Goal: Task Accomplishment & Management: Manage account settings

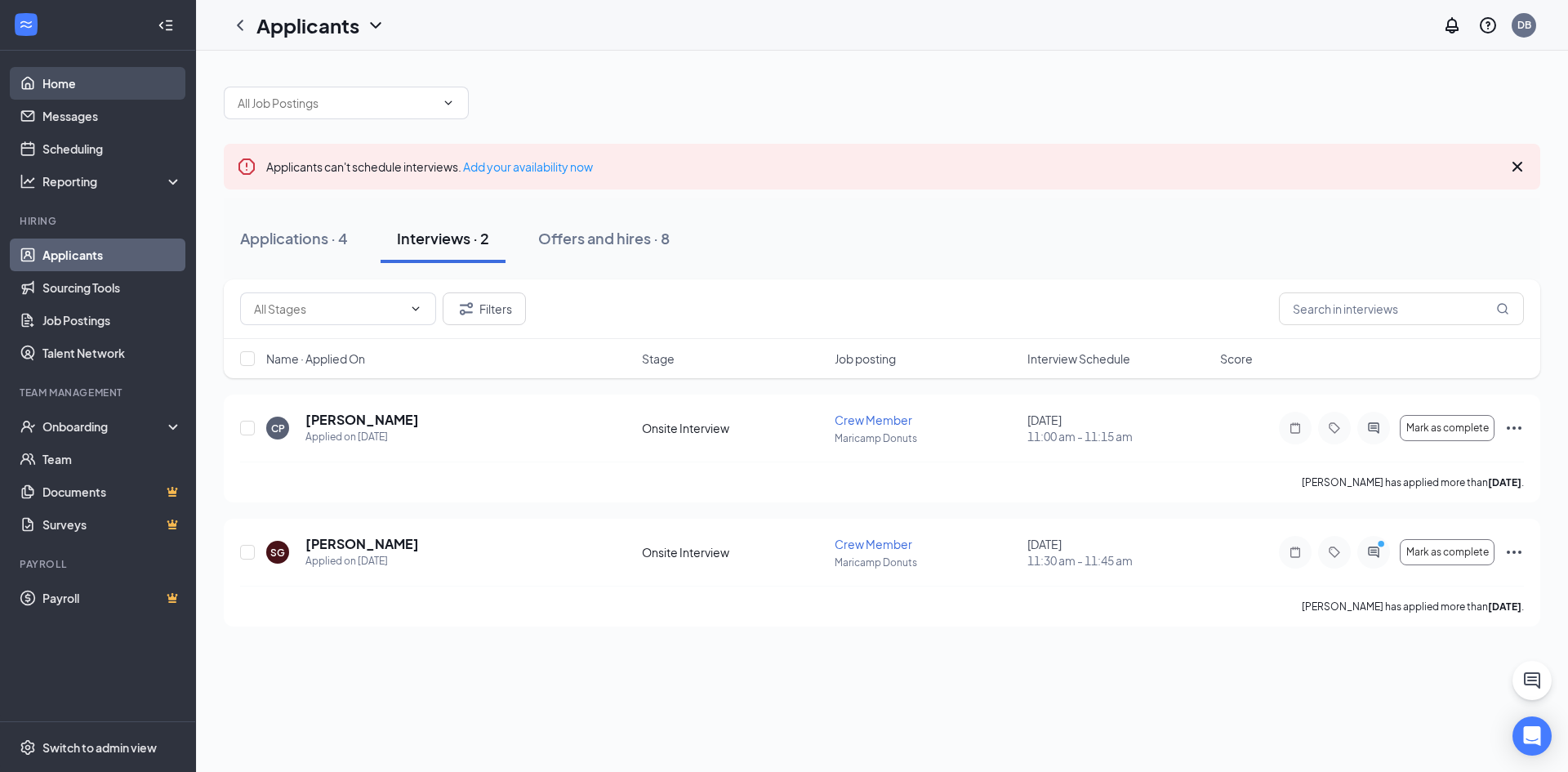
click at [60, 85] on link "Home" at bounding box center [112, 83] width 140 height 33
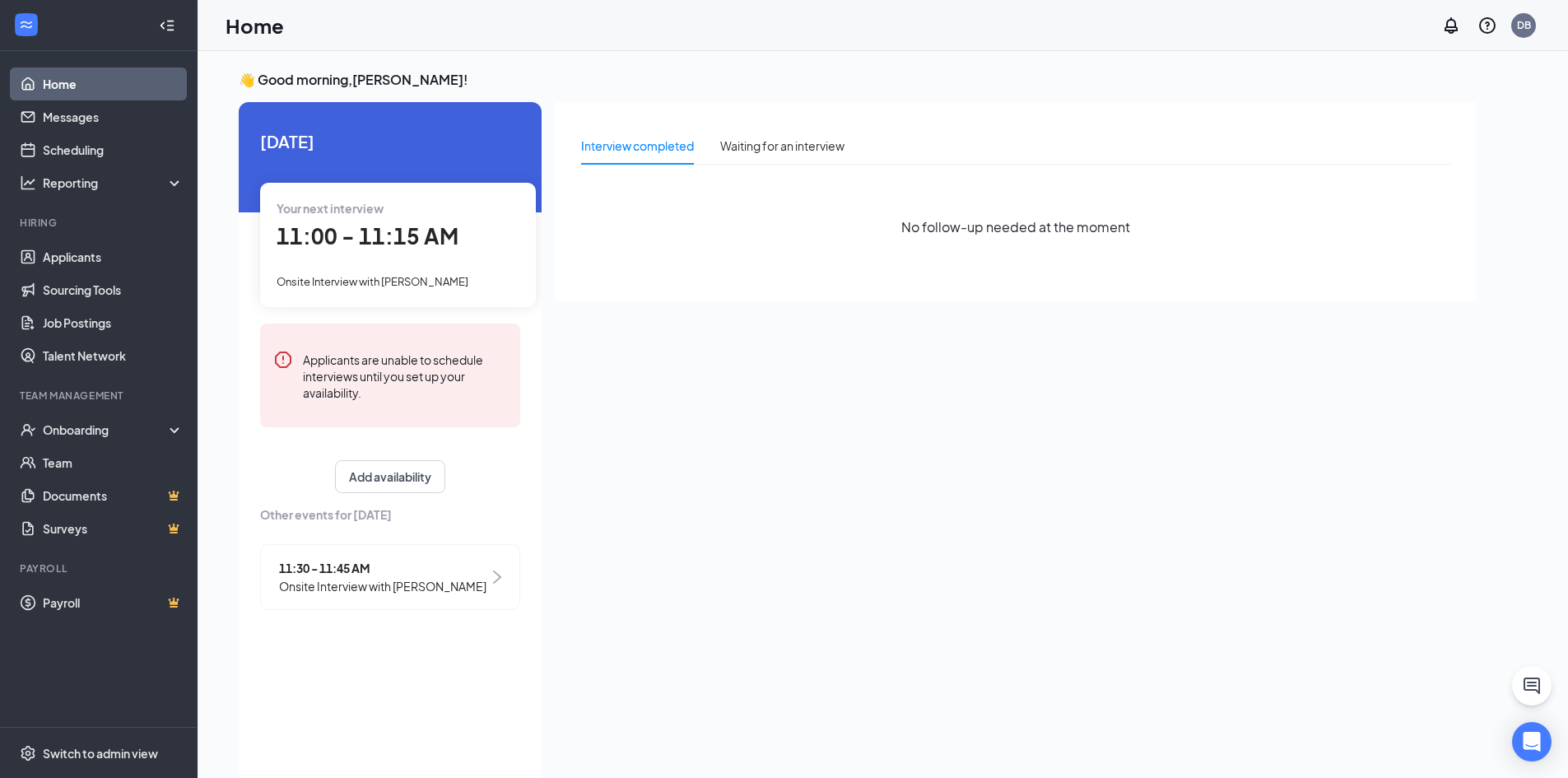
click at [43, 67] on link "Home" at bounding box center [113, 83] width 141 height 33
click at [43, 254] on link "Applicants" at bounding box center [113, 256] width 141 height 33
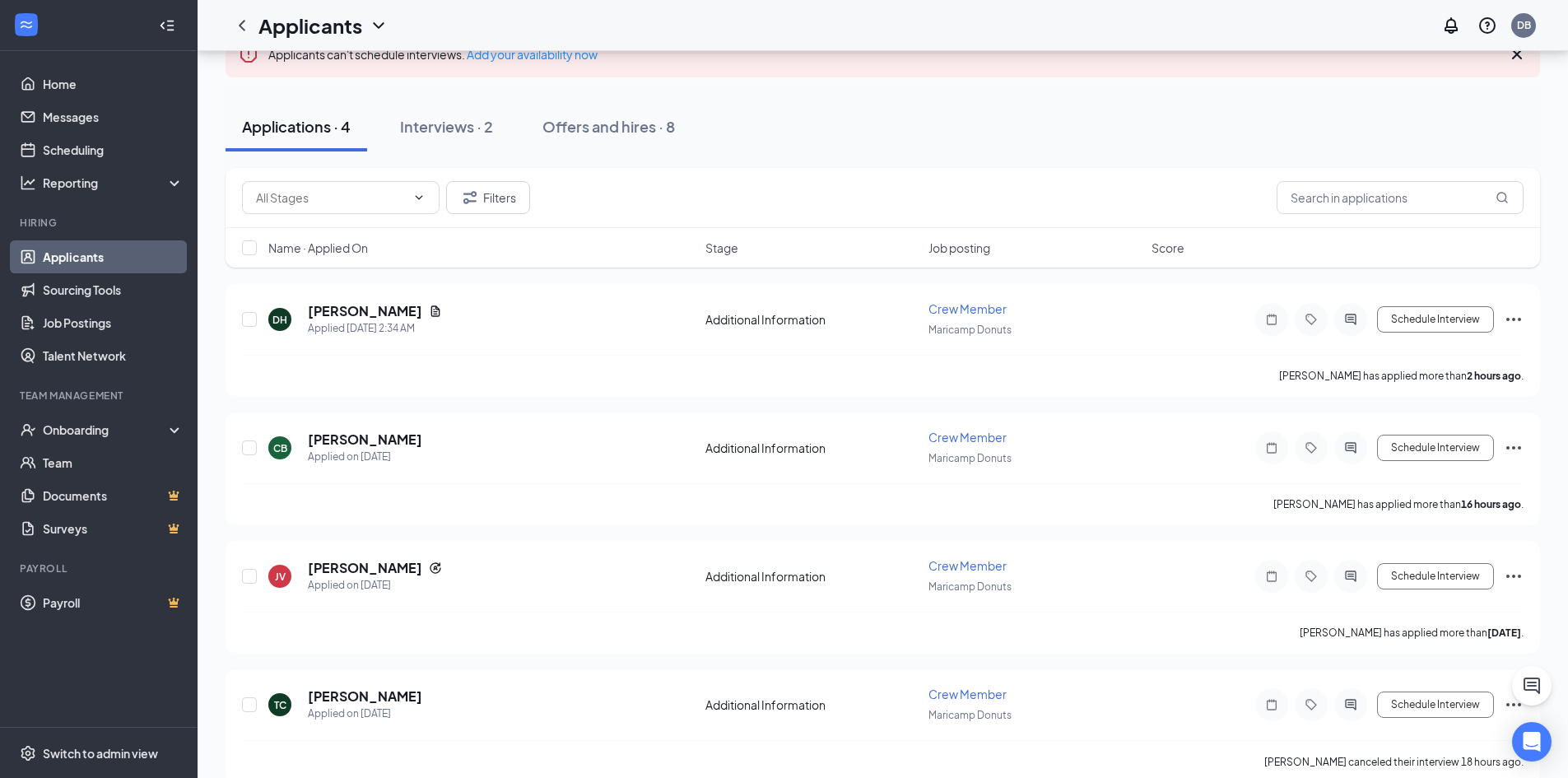
scroll to position [139, 0]
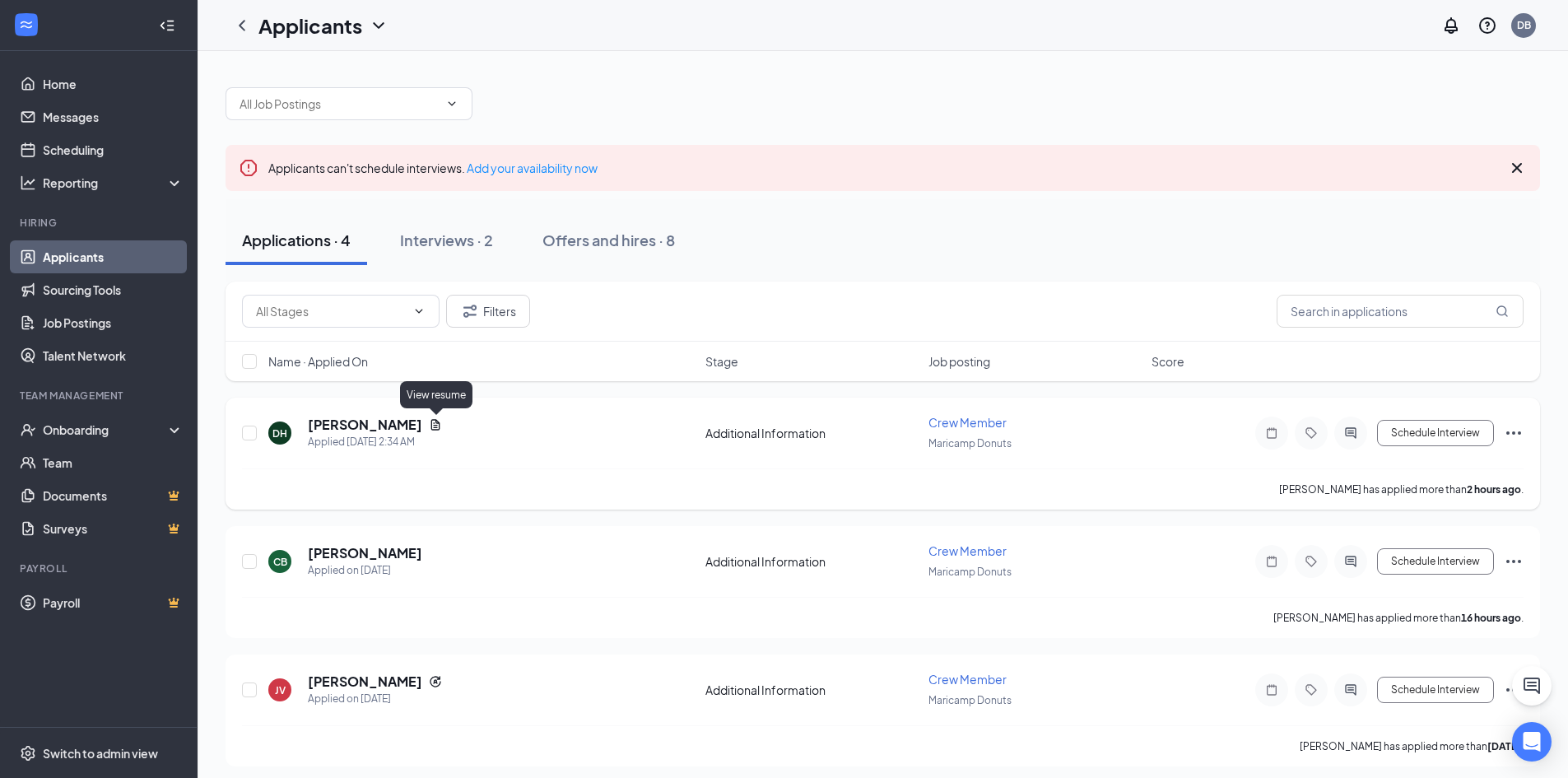
click at [435, 424] on icon "Document" at bounding box center [436, 424] width 9 height 11
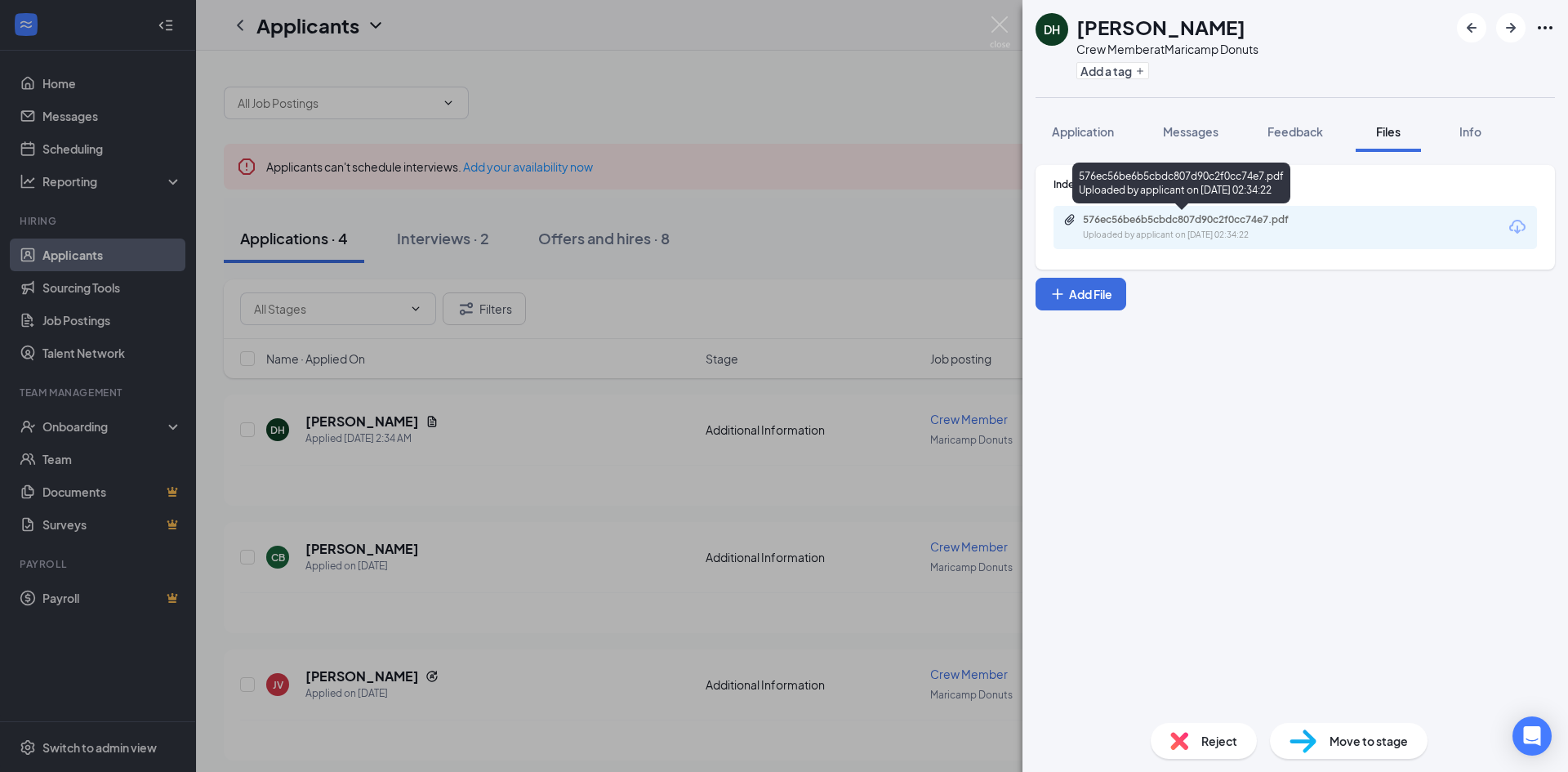
click at [1222, 234] on div "Uploaded by applicant on [DATE] 02:34:22" at bounding box center [1205, 235] width 245 height 13
click at [920, 230] on div "DH [PERSON_NAME] Crew Member at Maricamp Donuts Add a tag Application Messages …" at bounding box center [784, 386] width 1568 height 772
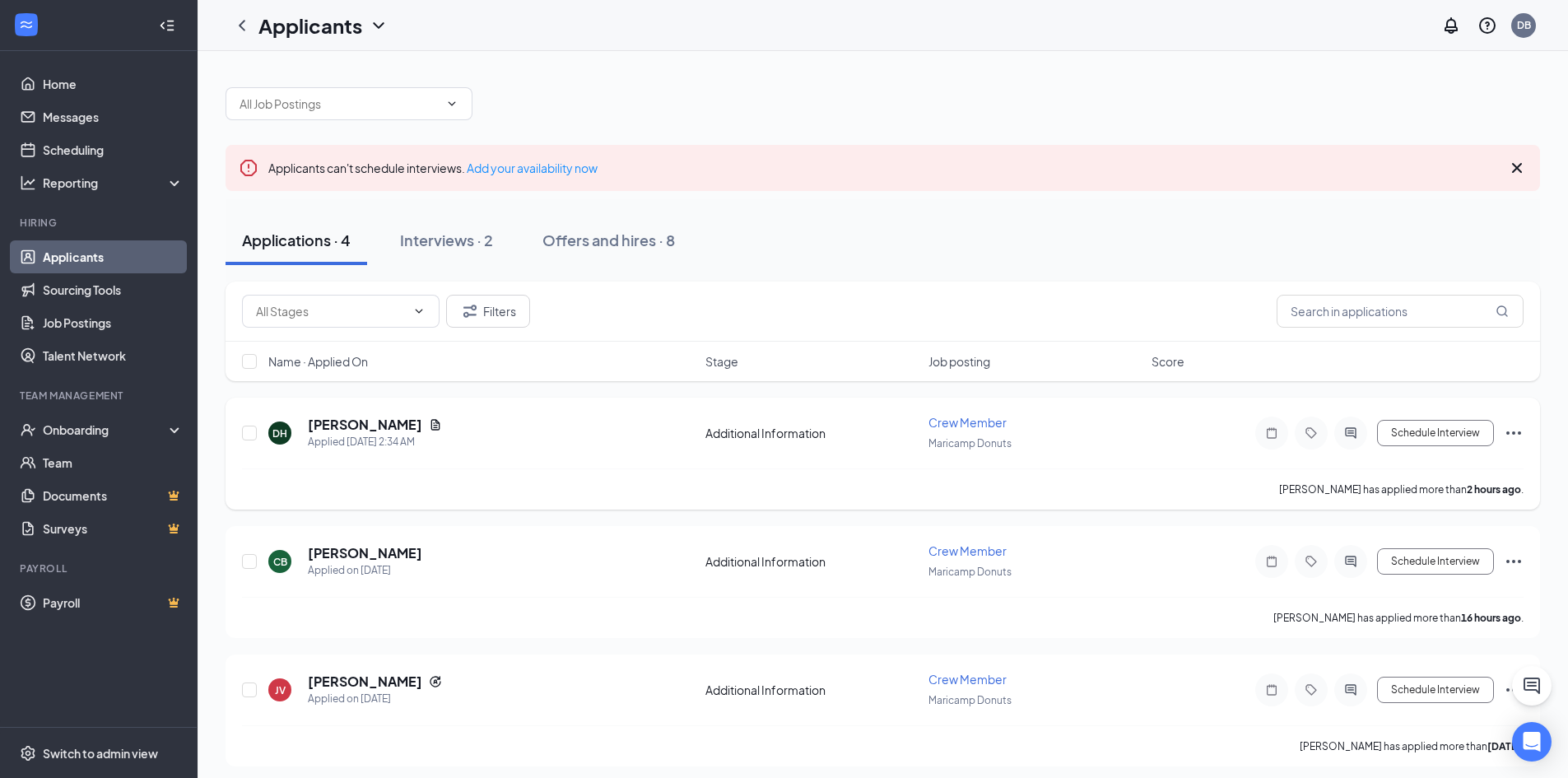
click at [935, 420] on span "Crew Member" at bounding box center [967, 422] width 78 height 15
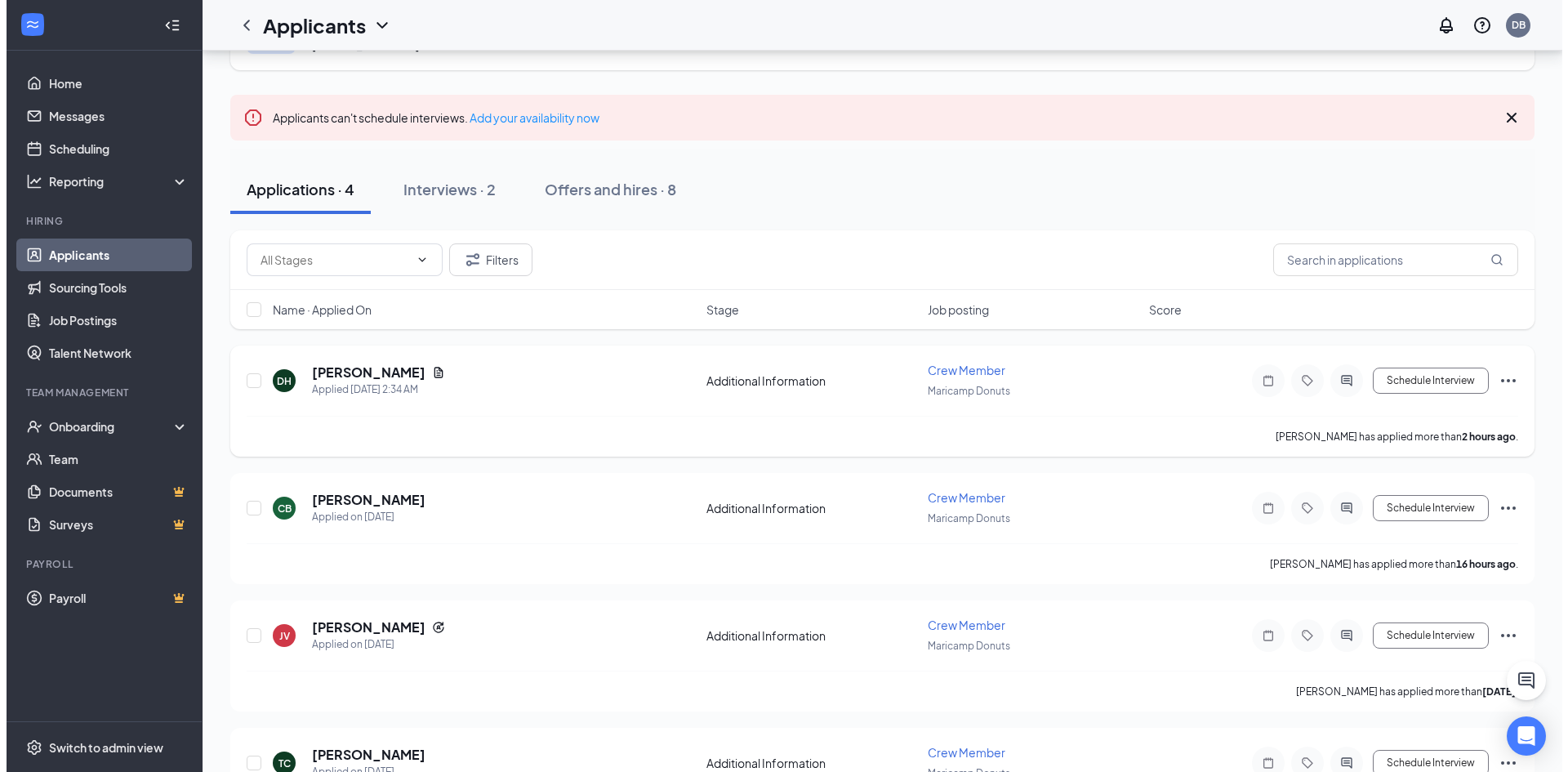
scroll to position [164, 0]
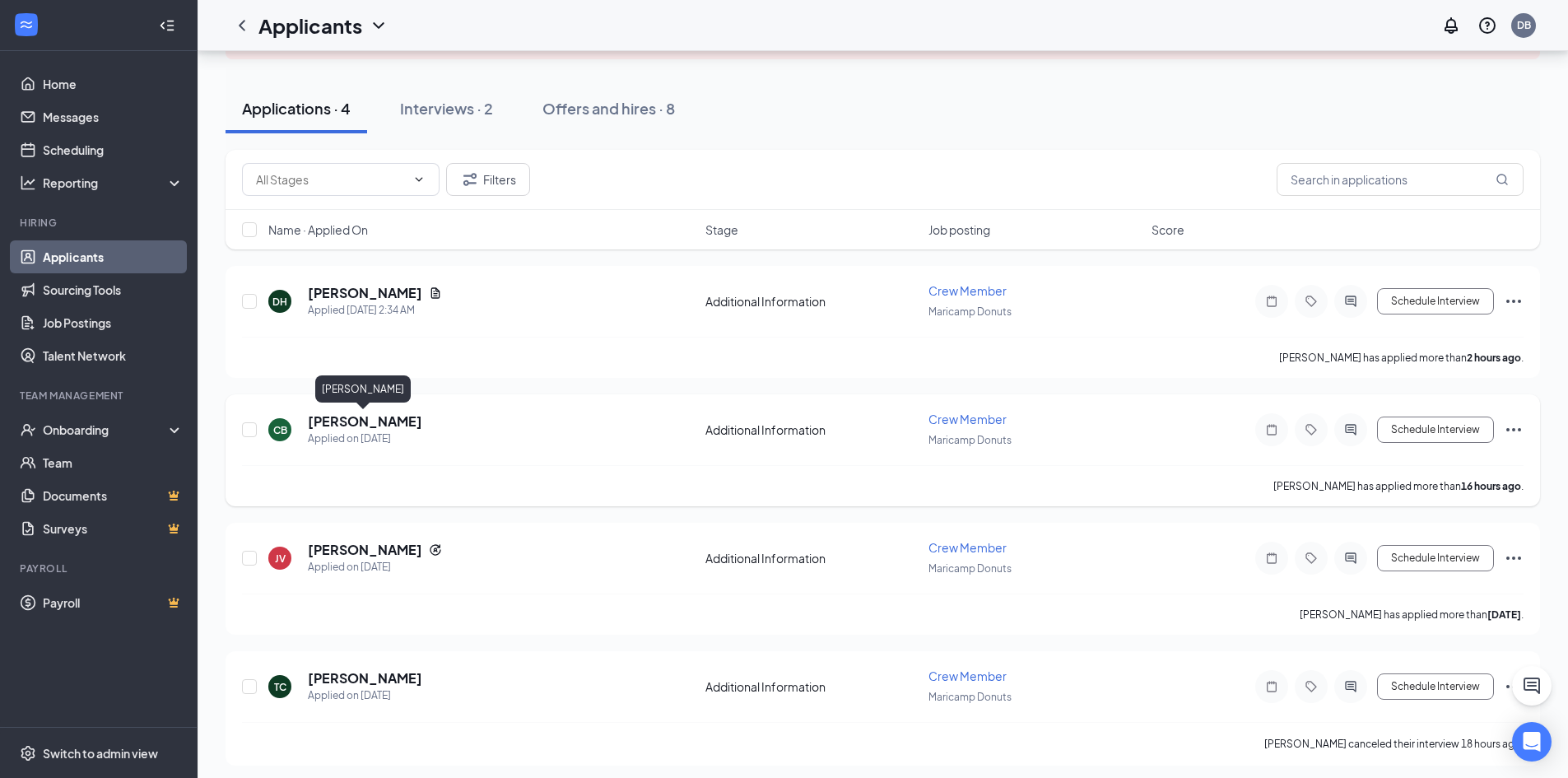
click at [406, 423] on h5 "[PERSON_NAME]" at bounding box center [364, 421] width 114 height 18
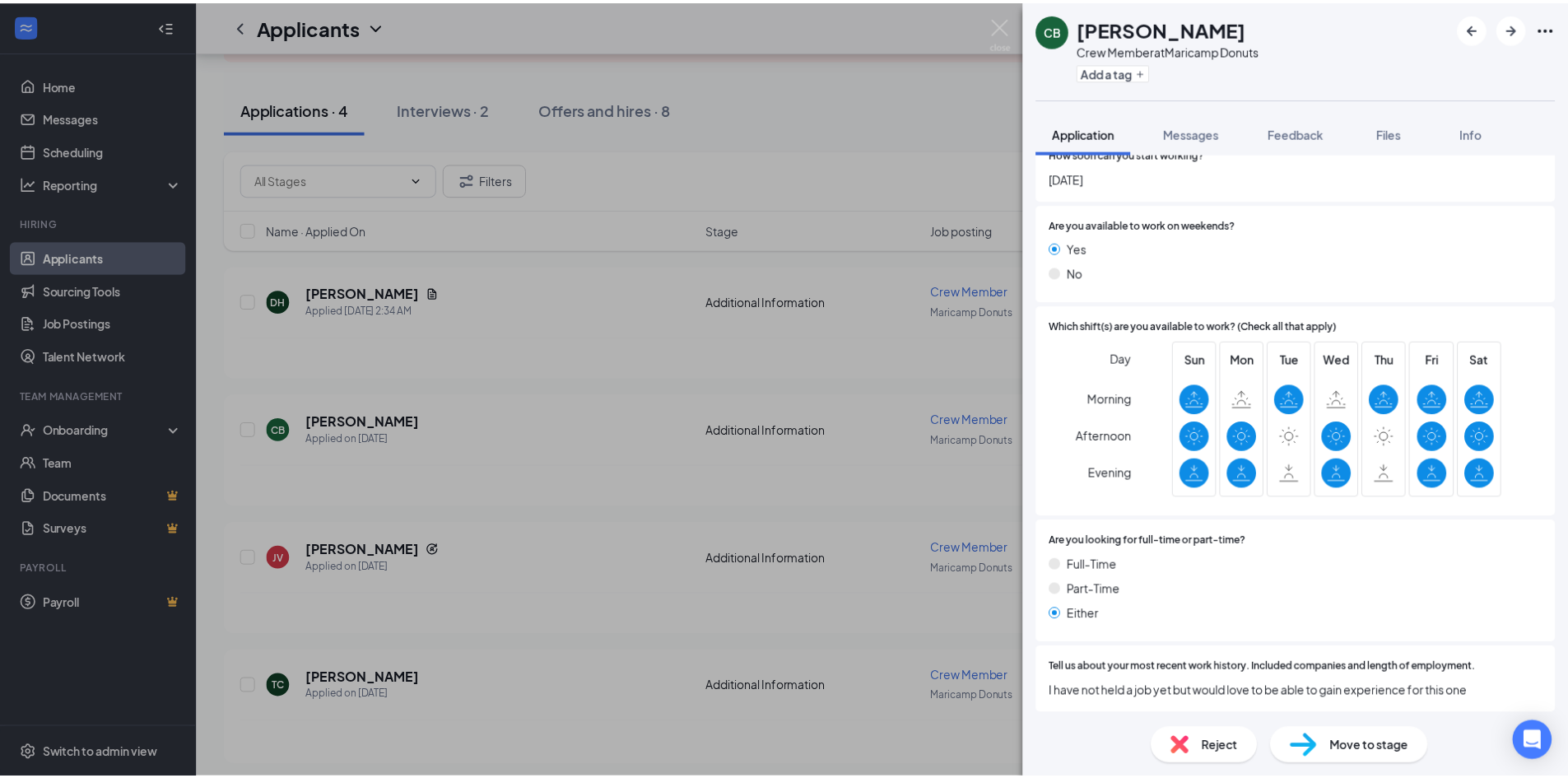
scroll to position [681, 0]
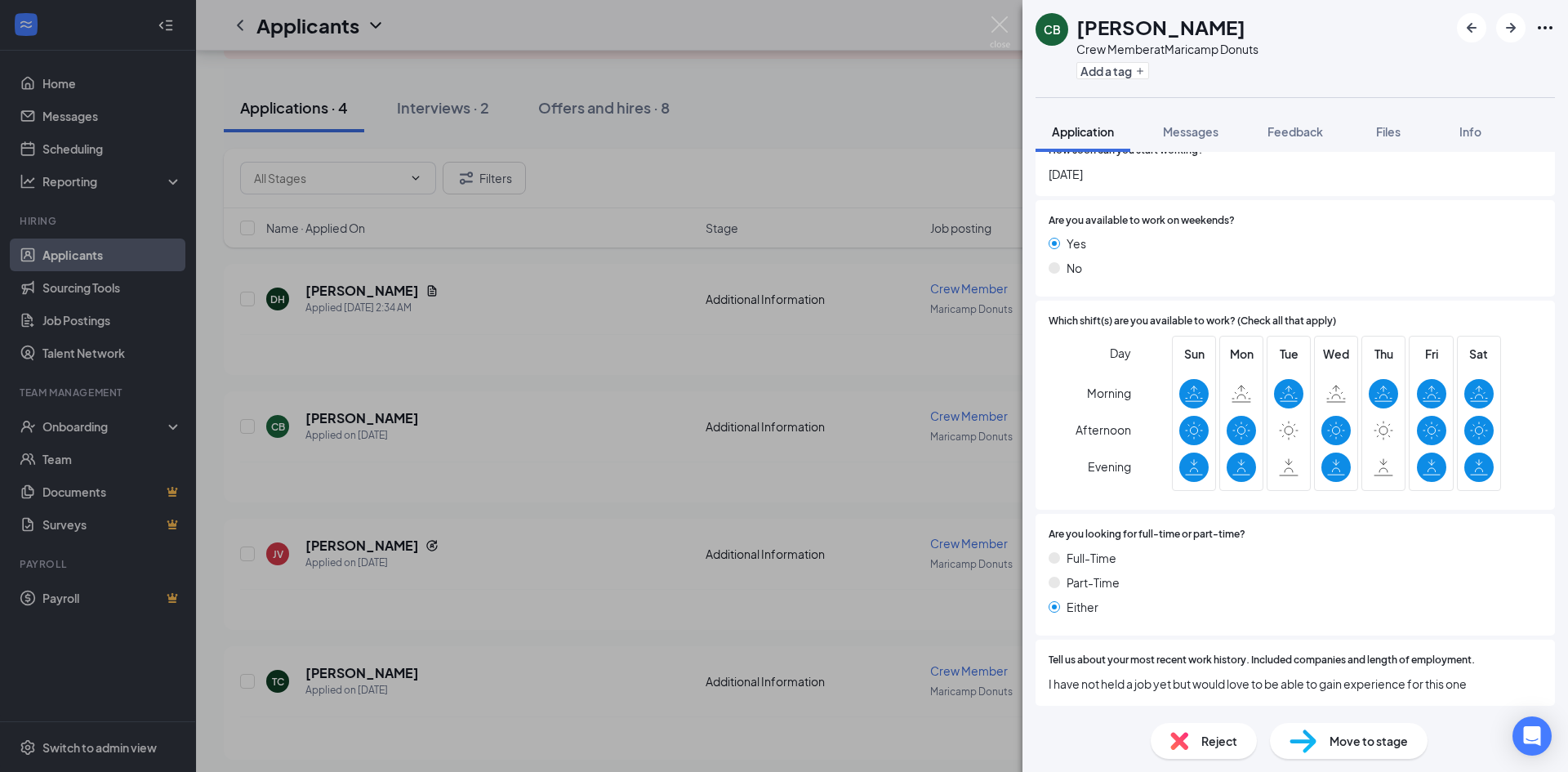
click at [906, 113] on div "CB [PERSON_NAME] Crew Member at Maricamp Donuts Add a tag Application Messages …" at bounding box center [784, 386] width 1568 height 772
